Goal: Information Seeking & Learning: Learn about a topic

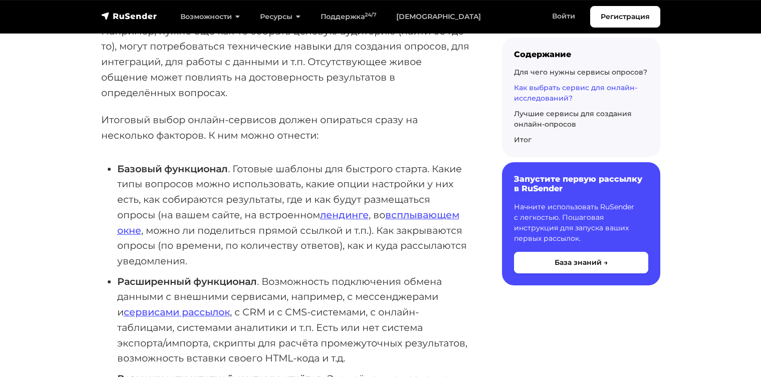
scroll to position [1720, 0]
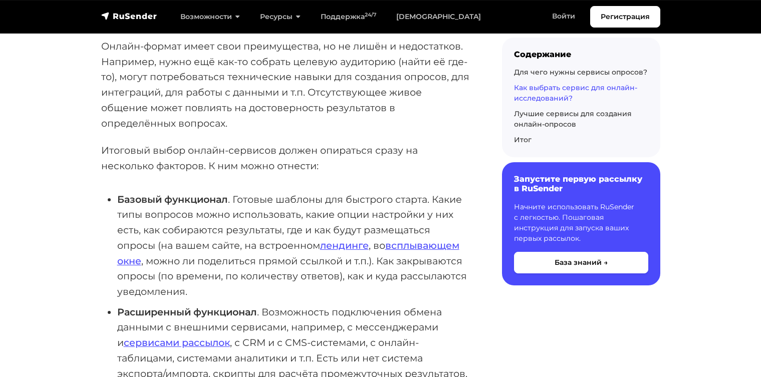
click at [368, 3] on nav "Регистрация Возможности Конструктор писем Формы подписки A/B–тестирование API и…" at bounding box center [380, 17] width 761 height 34
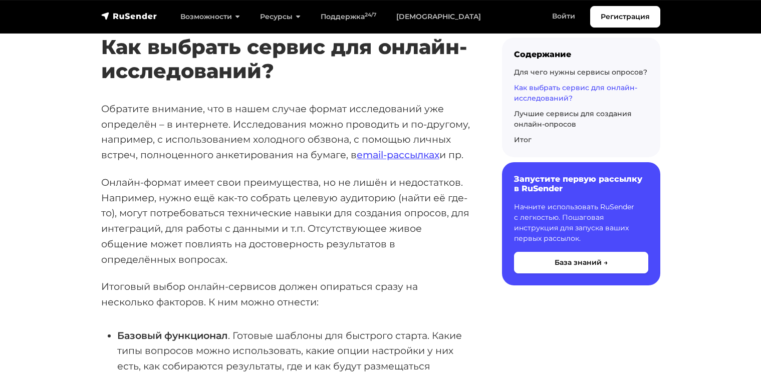
scroll to position [1536, 0]
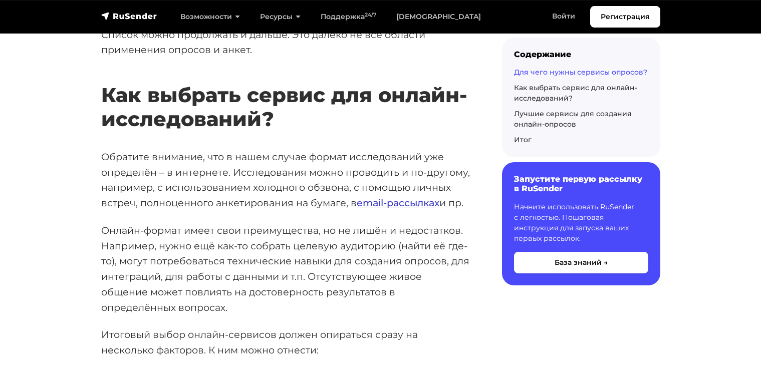
click at [382, 197] on link "email-рассылках" at bounding box center [398, 203] width 83 height 12
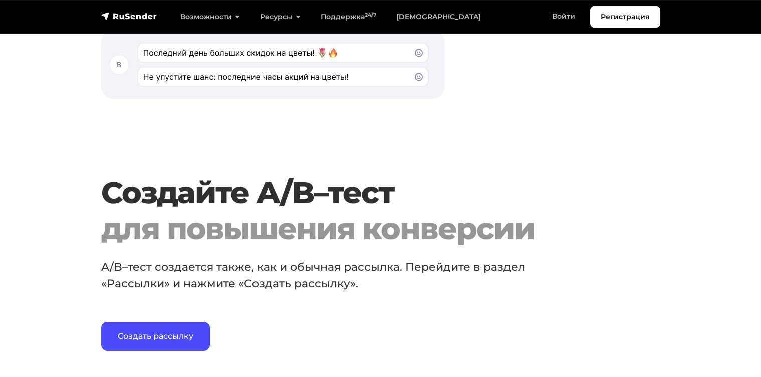
scroll to position [928, 0]
